Goal: Task Accomplishment & Management: Use online tool/utility

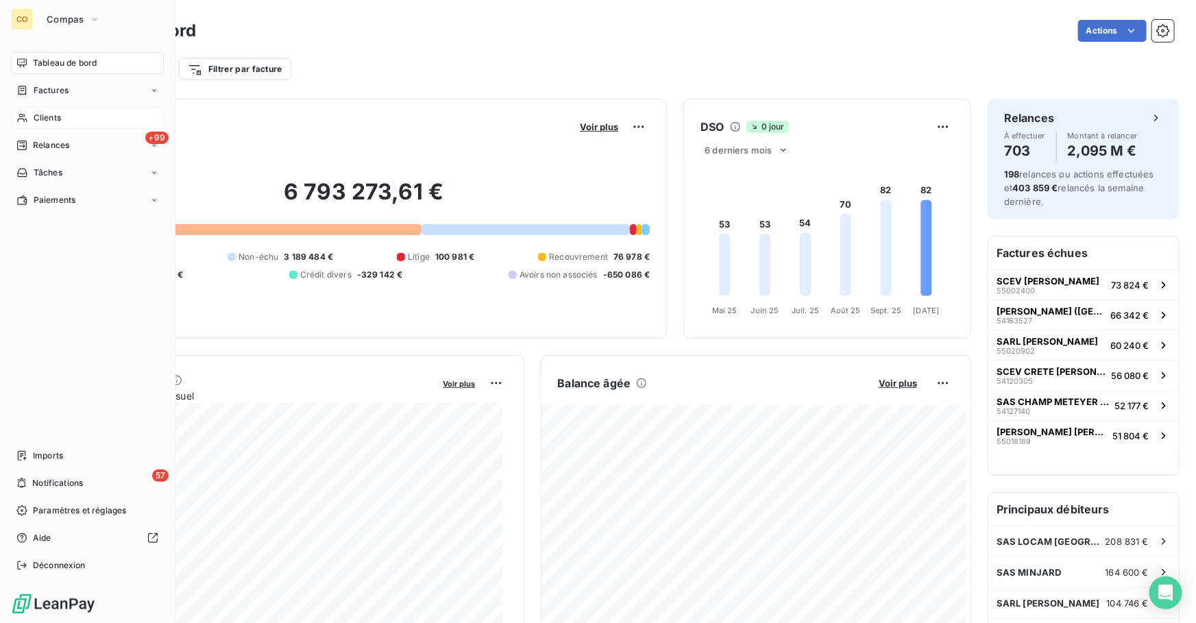
click at [34, 119] on span "Clients" at bounding box center [47, 118] width 27 height 12
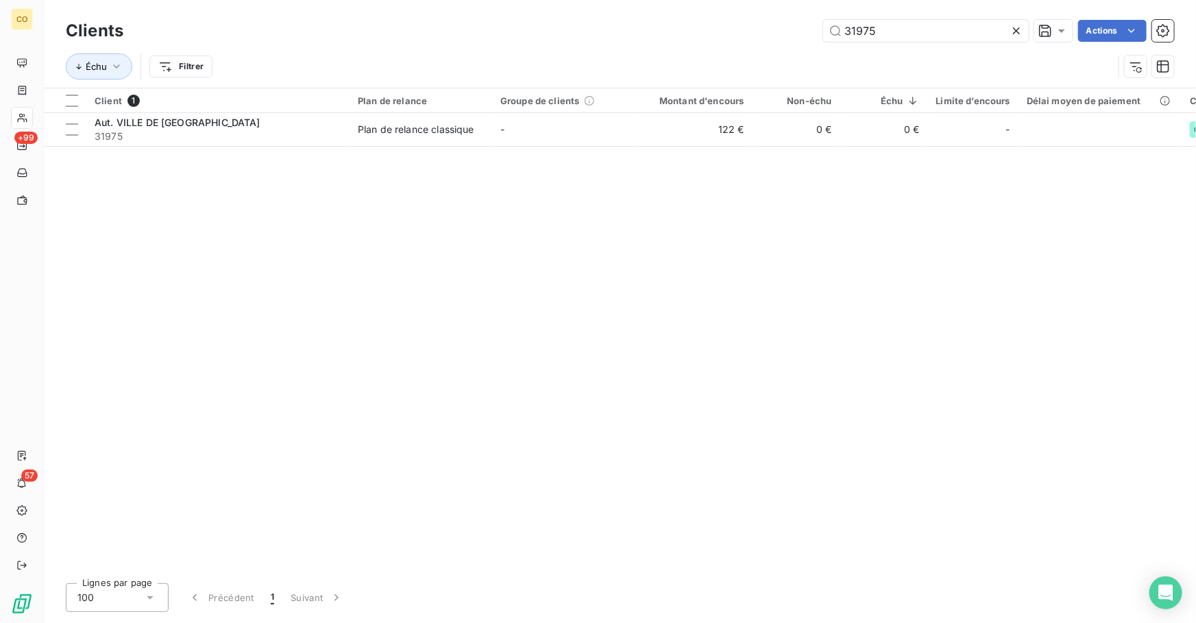
drag, startPoint x: 893, startPoint y: 29, endPoint x: 715, endPoint y: 19, distance: 178.5
click at [716, 19] on div "Clients 31975 Actions" at bounding box center [620, 30] width 1108 height 29
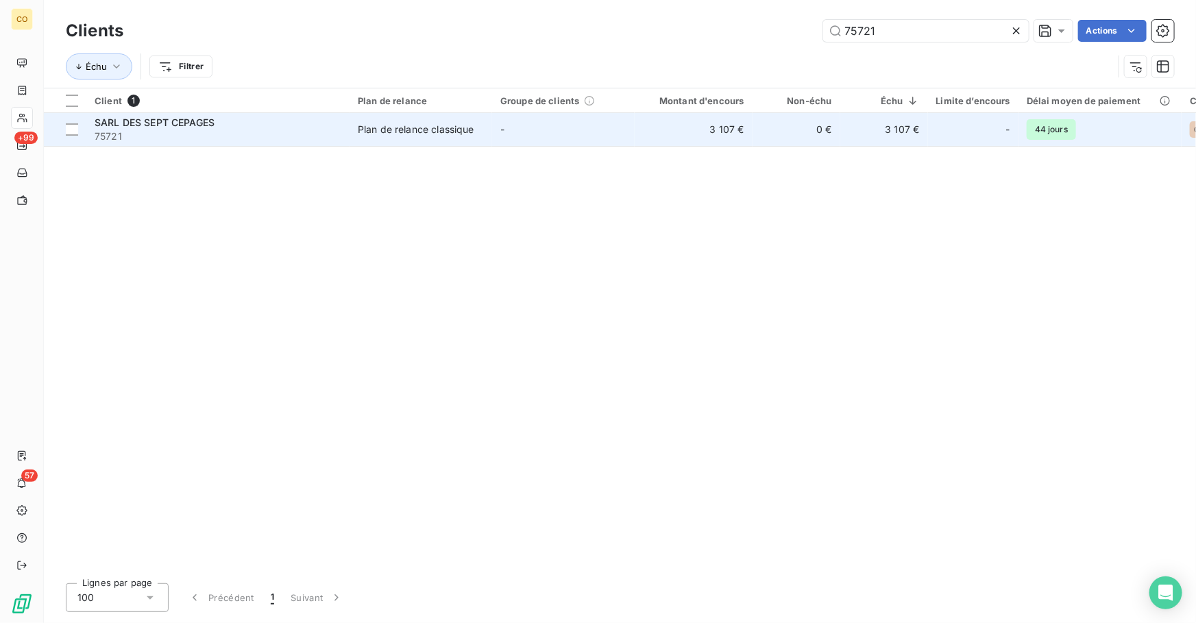
type input "75721"
click at [494, 134] on td "-" at bounding box center [563, 129] width 143 height 33
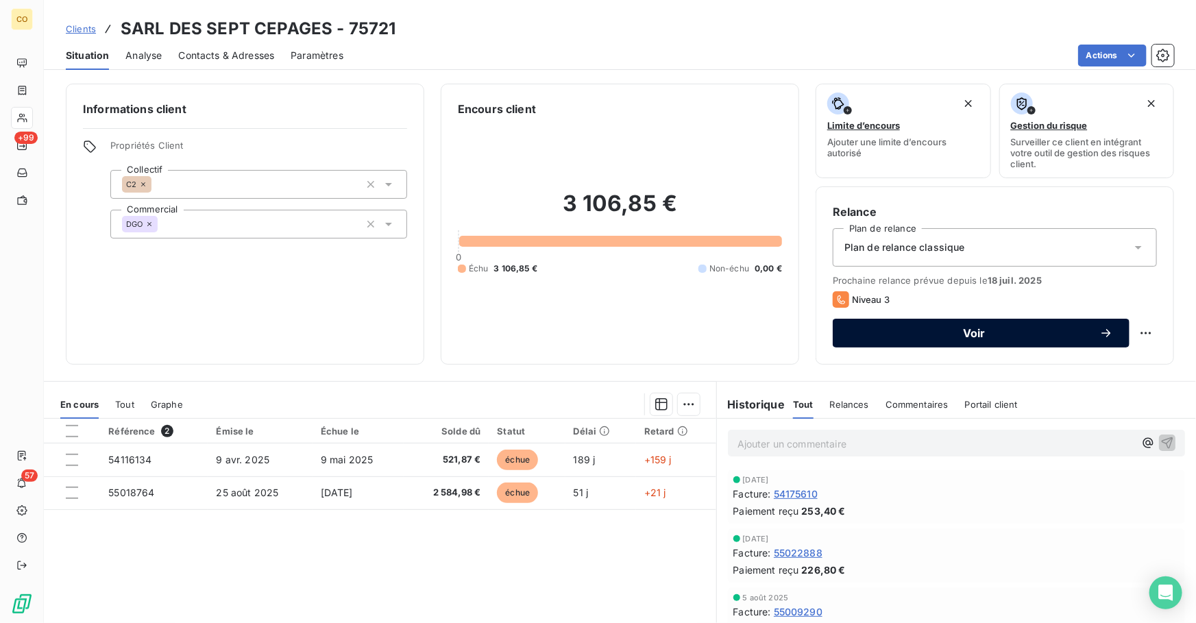
click at [866, 343] on button "Voir" at bounding box center [981, 333] width 297 height 29
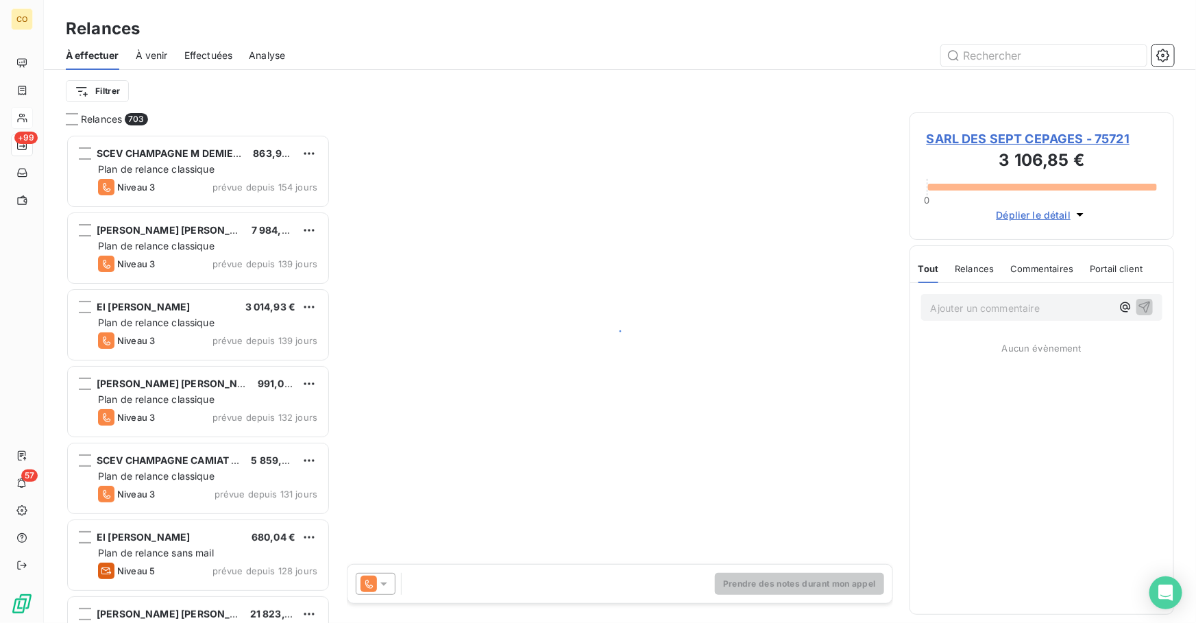
scroll to position [480, 255]
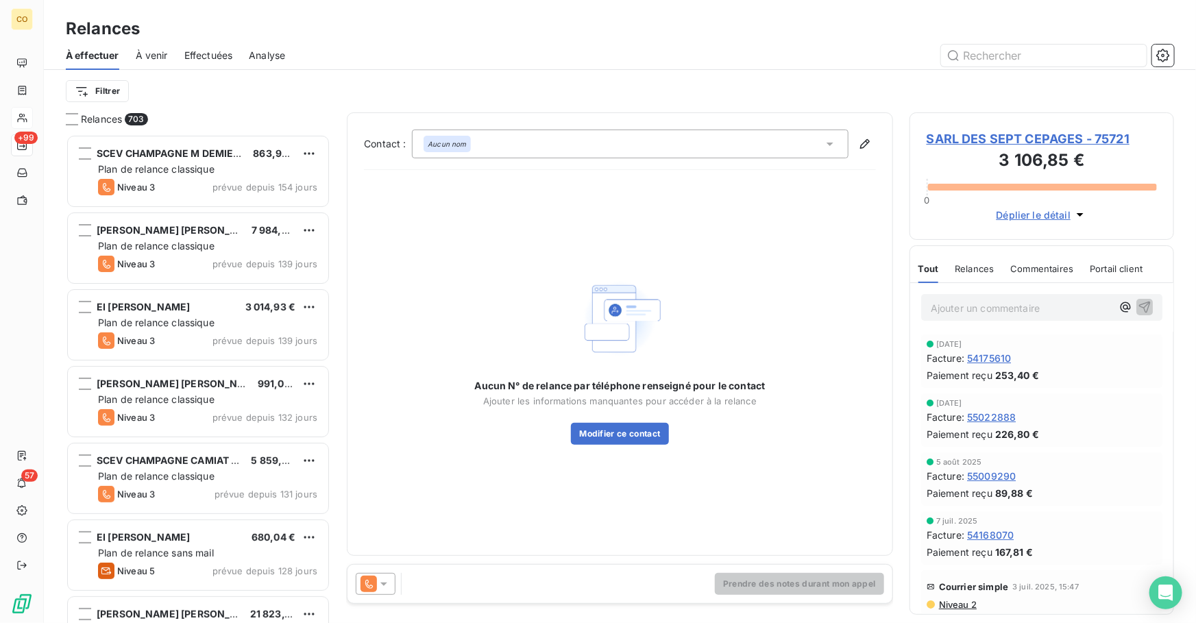
click at [374, 577] on icon at bounding box center [369, 584] width 16 height 16
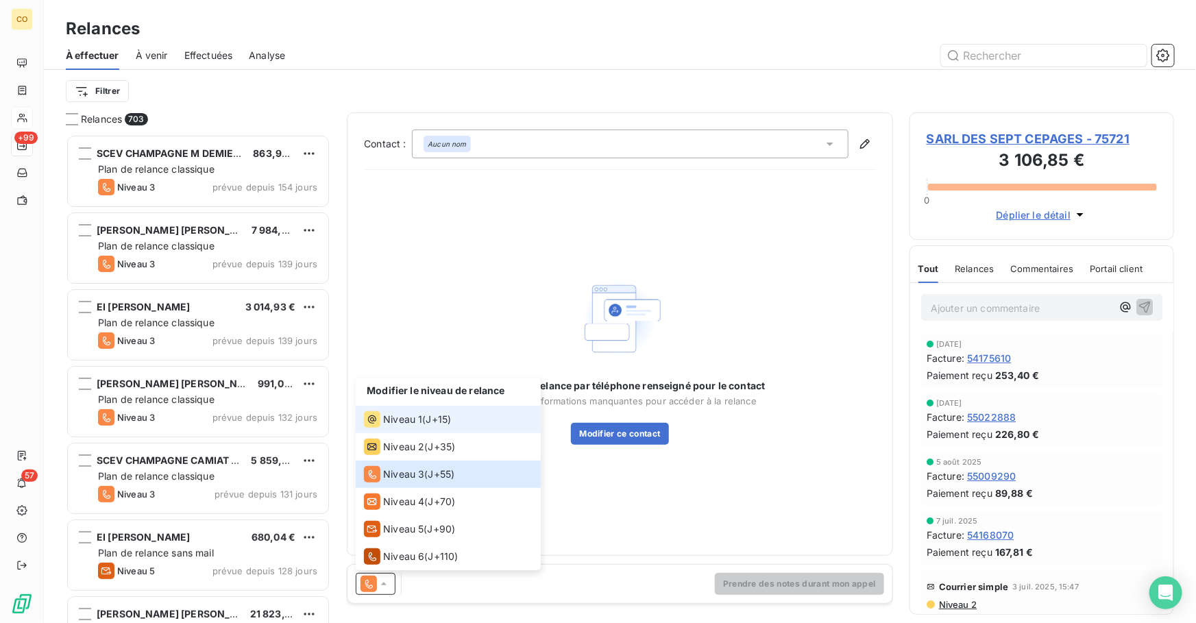
click at [402, 415] on span "Niveau 1" at bounding box center [402, 420] width 39 height 14
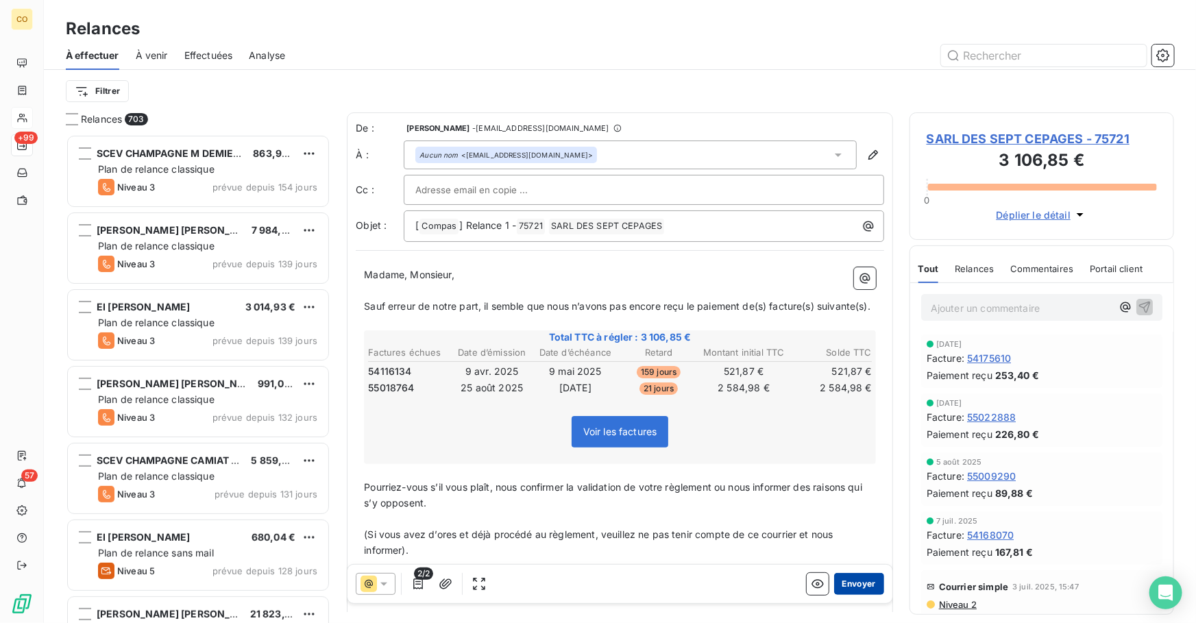
click at [846, 588] on button "Envoyer" at bounding box center [859, 584] width 50 height 22
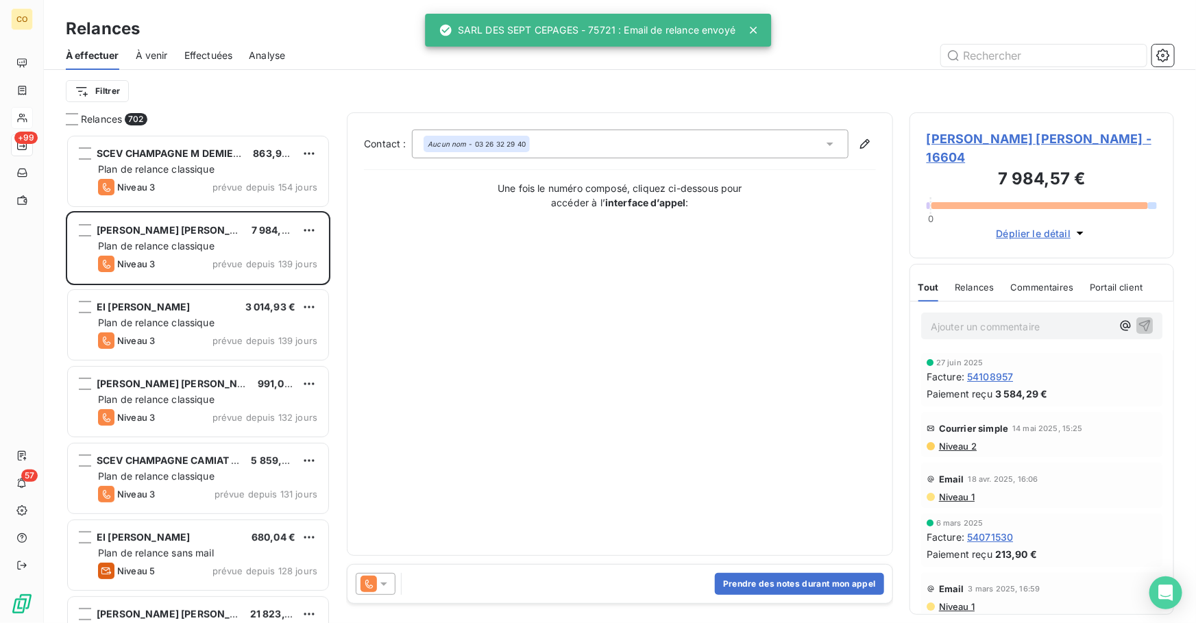
click at [369, 584] on icon at bounding box center [369, 584] width 16 height 16
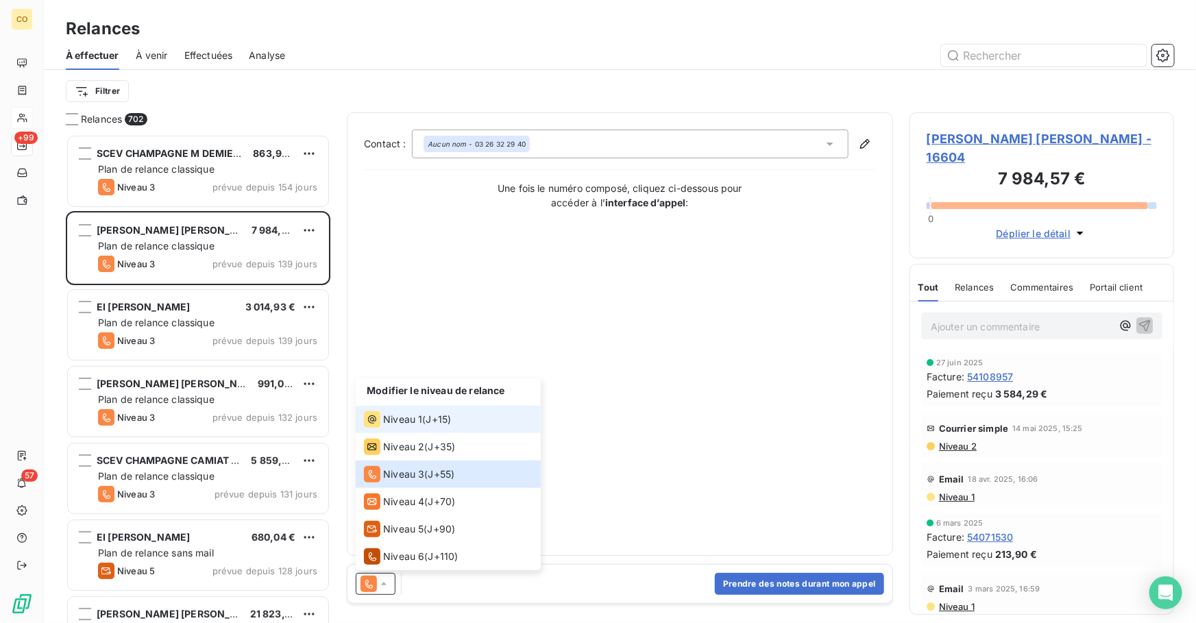
click at [411, 425] on span "Niveau 1" at bounding box center [402, 420] width 39 height 14
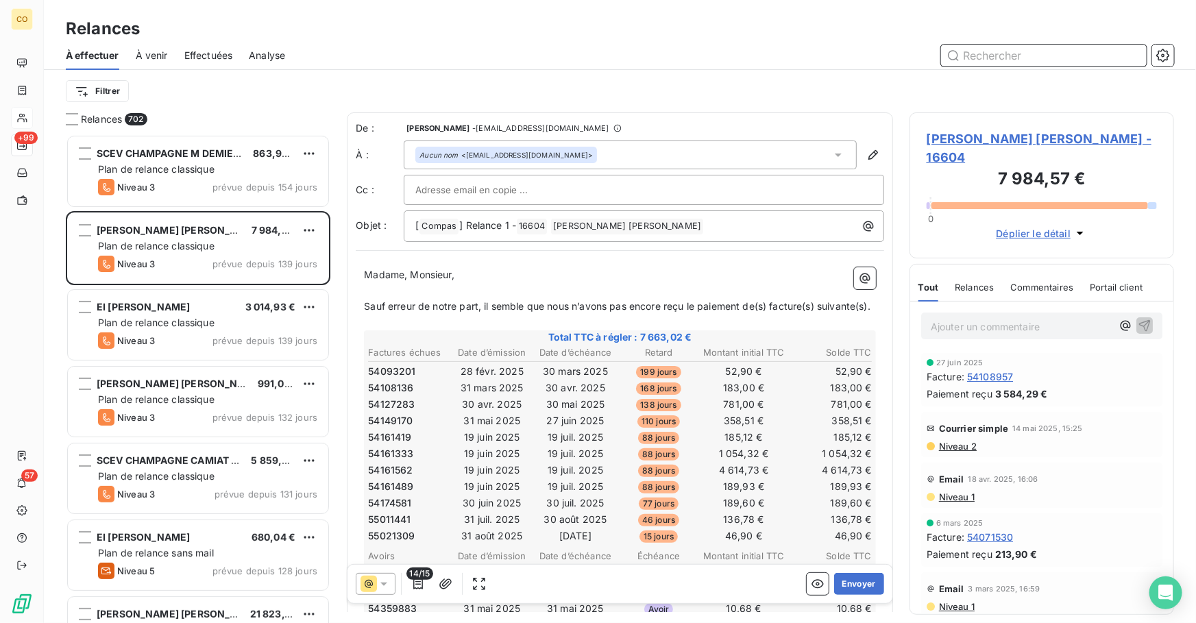
click at [1028, 55] on input "text" at bounding box center [1044, 56] width 206 height 22
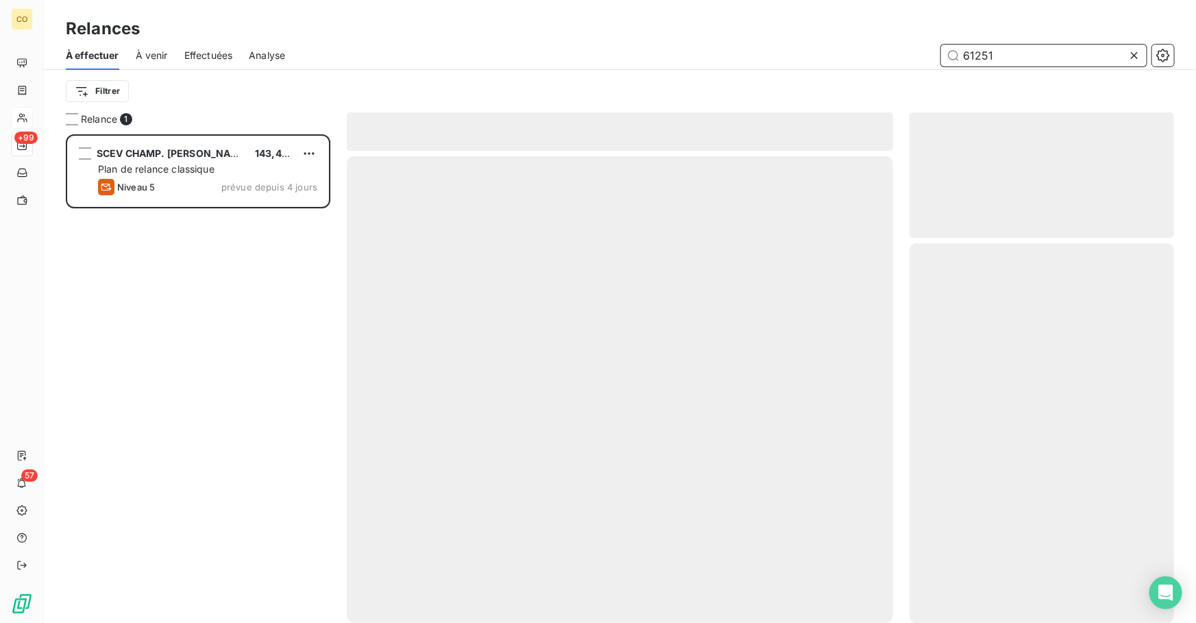
scroll to position [480, 255]
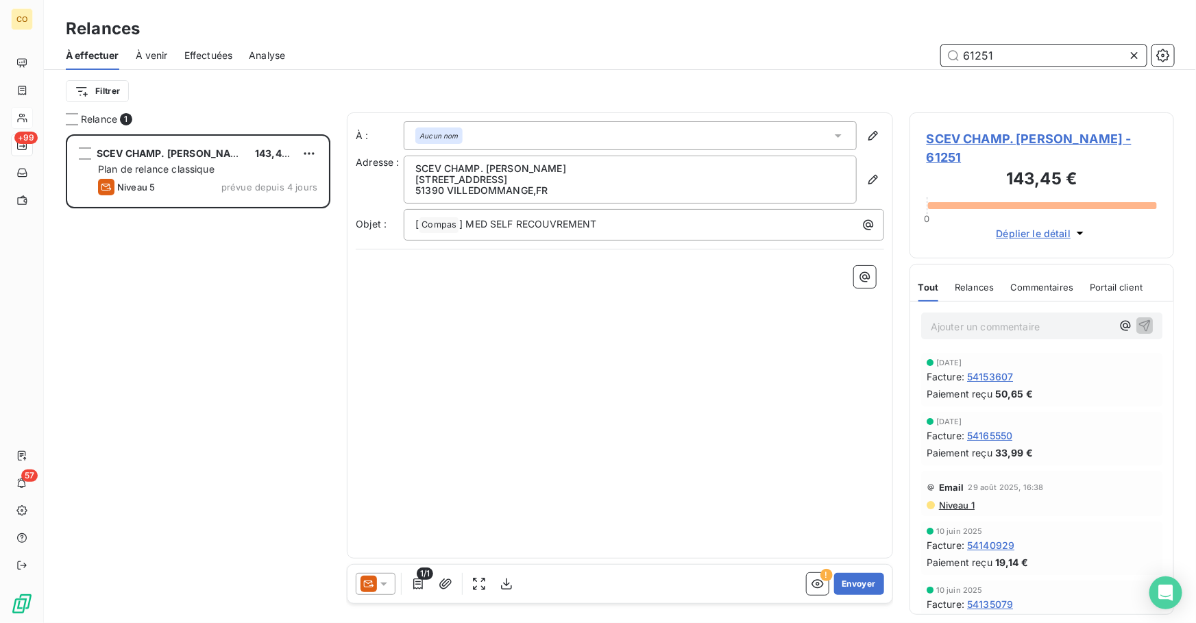
type input "61251"
click at [384, 590] on icon at bounding box center [384, 584] width 14 height 14
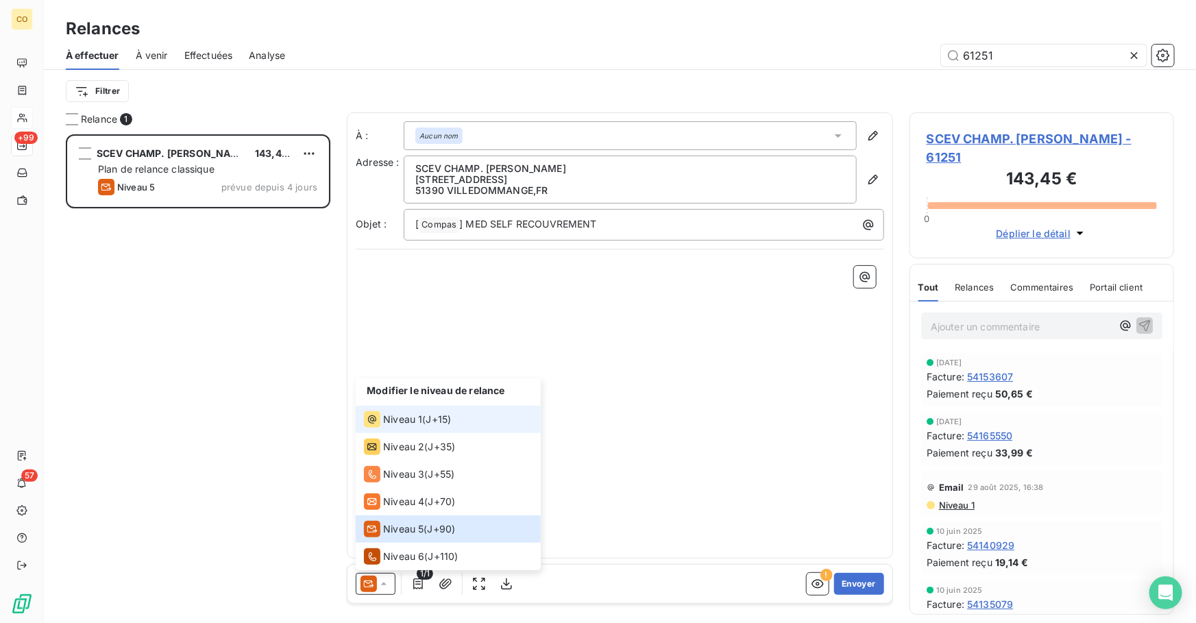
click at [421, 416] on span "Niveau 1" at bounding box center [402, 420] width 39 height 14
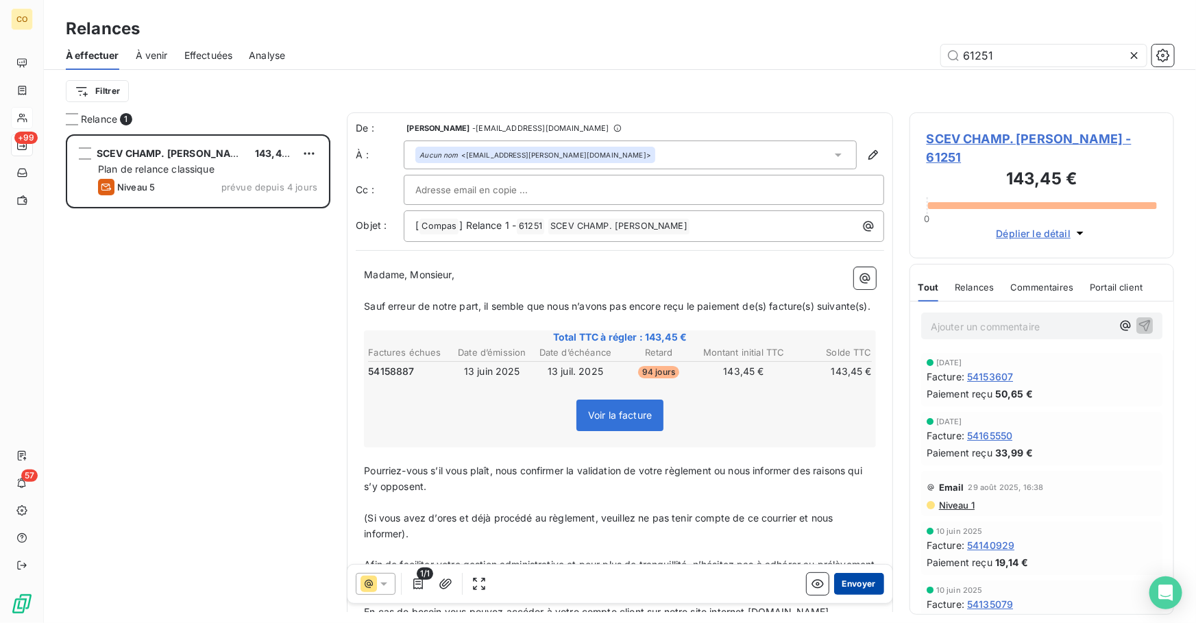
click at [862, 588] on button "Envoyer" at bounding box center [859, 584] width 50 height 22
